Goal: Information Seeking & Learning: Compare options

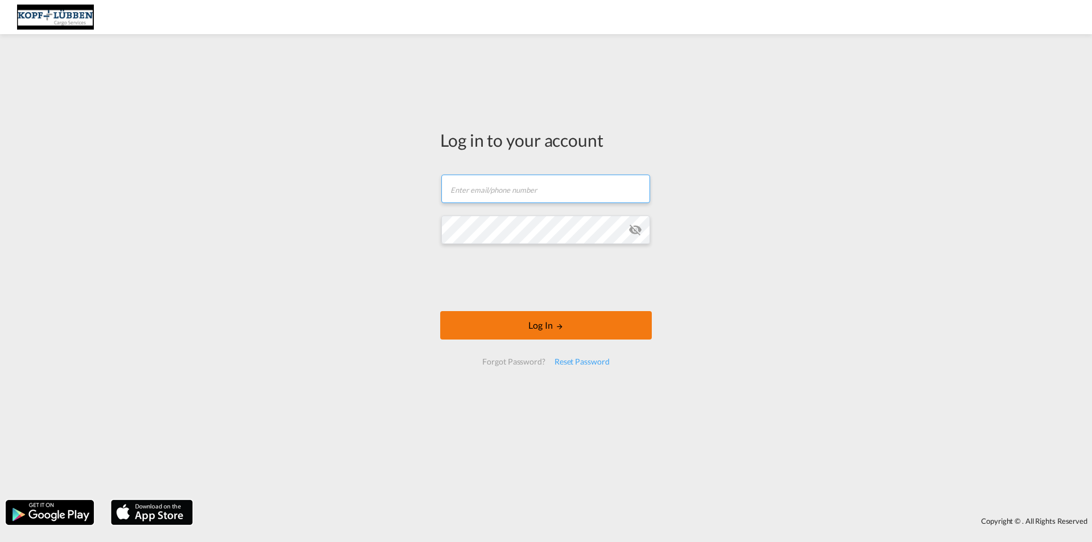
type input "[EMAIL_ADDRESS][PERSON_NAME][DOMAIN_NAME]"
click at [505, 329] on button "Log In" at bounding box center [546, 325] width 212 height 28
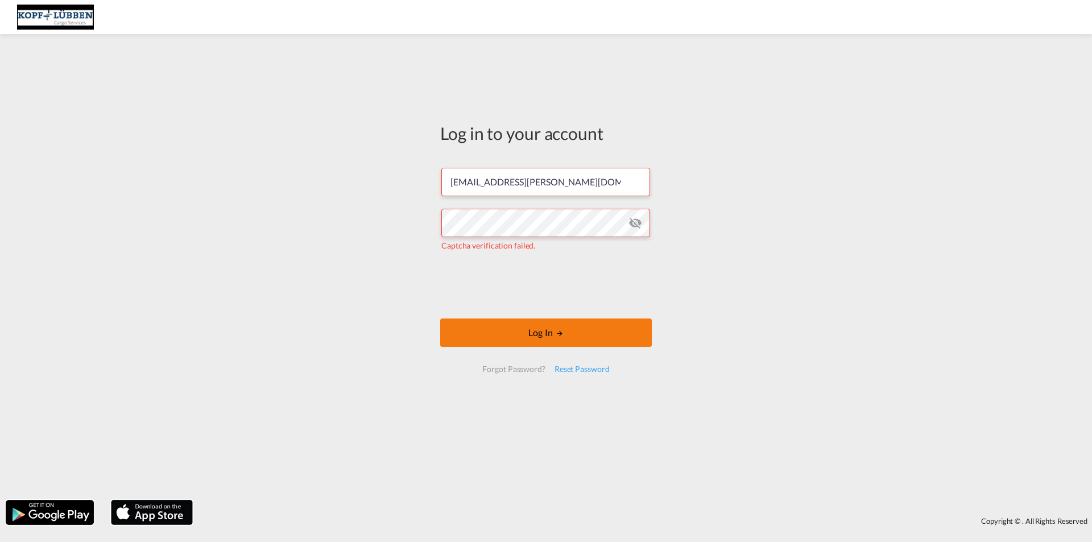
click at [489, 341] on button "Log In" at bounding box center [546, 333] width 212 height 28
